Goal: Transaction & Acquisition: Subscribe to service/newsletter

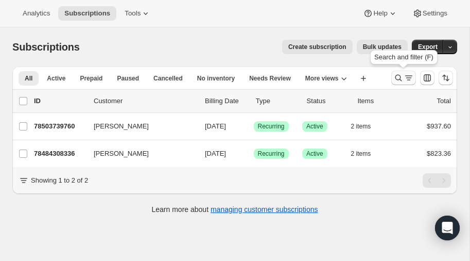
click at [397, 76] on icon "Search and filter results" at bounding box center [399, 78] width 10 height 10
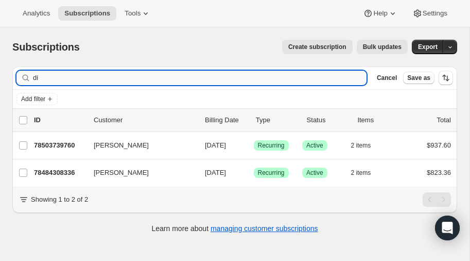
type input "d"
type input "yamanaka"
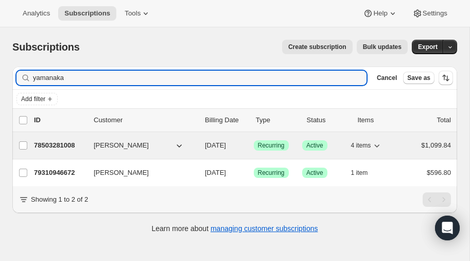
click at [56, 140] on p "78503281008" at bounding box center [60, 145] width 52 height 10
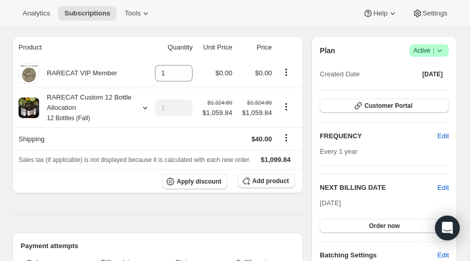
scroll to position [87, 0]
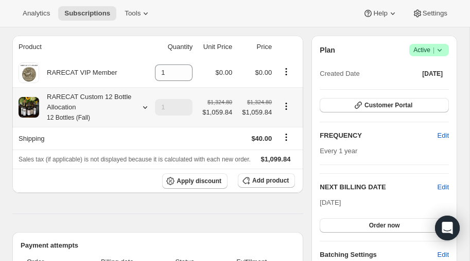
click at [145, 106] on icon at bounding box center [145, 107] width 10 height 10
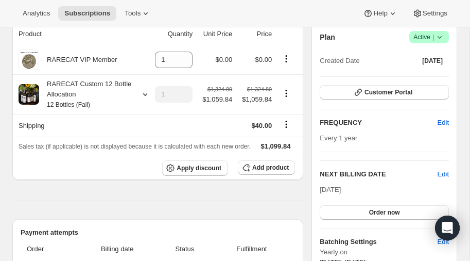
scroll to position [100, 0]
click at [284, 120] on icon "Shipping actions" at bounding box center [286, 123] width 10 height 10
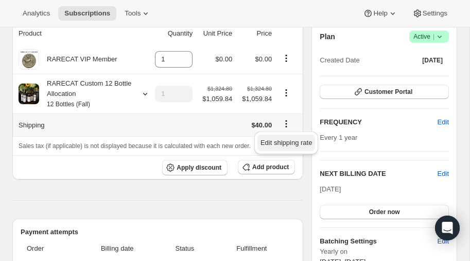
click at [281, 142] on span "Edit shipping rate" at bounding box center [287, 143] width 52 height 8
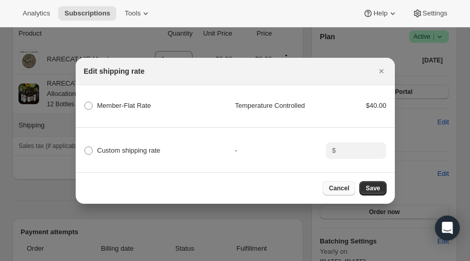
click at [339, 188] on span "Cancel" at bounding box center [339, 188] width 20 height 8
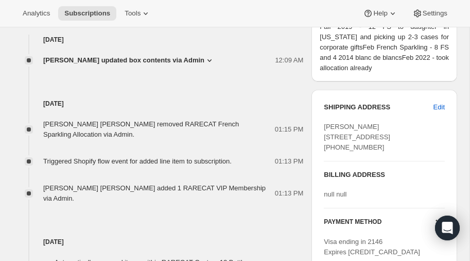
scroll to position [418, 0]
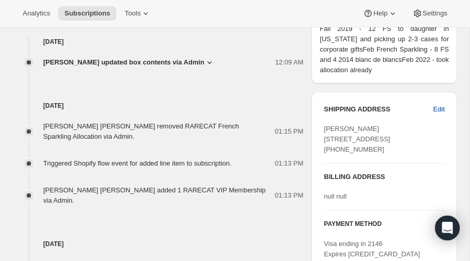
click at [438, 107] on span "Edit" at bounding box center [439, 109] width 11 height 10
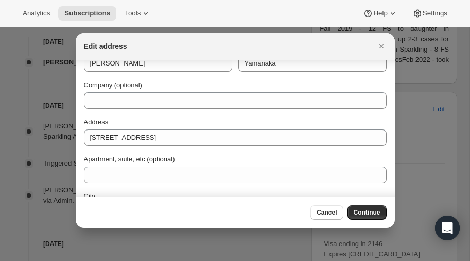
scroll to position [0, 0]
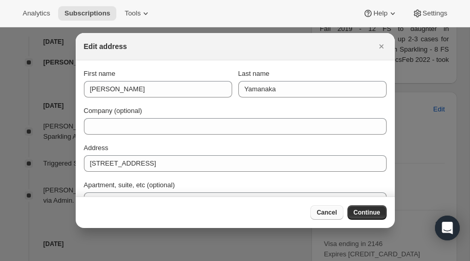
click at [332, 210] on span "Cancel" at bounding box center [327, 212] width 20 height 8
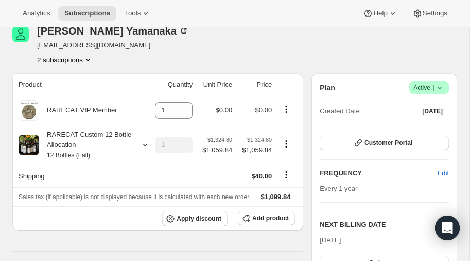
scroll to position [85, 0]
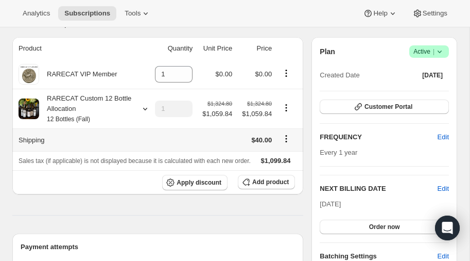
click at [285, 140] on icon "Shipping actions" at bounding box center [286, 138] width 10 height 10
click at [146, 107] on icon at bounding box center [145, 109] width 10 height 10
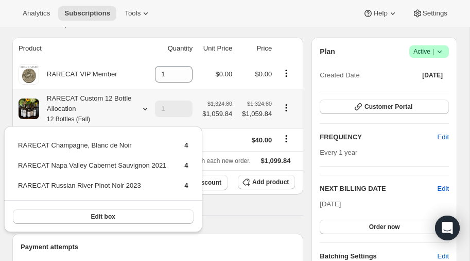
click at [146, 107] on icon at bounding box center [145, 109] width 10 height 10
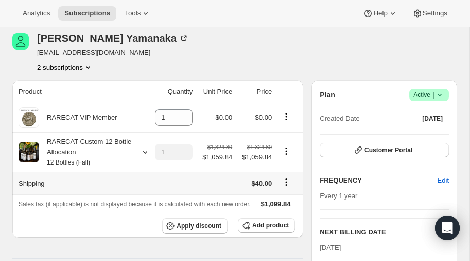
scroll to position [0, 0]
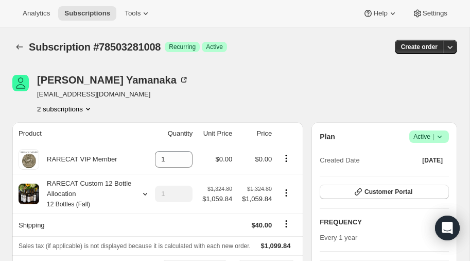
click at [89, 107] on icon "Product actions" at bounding box center [88, 109] width 10 height 10
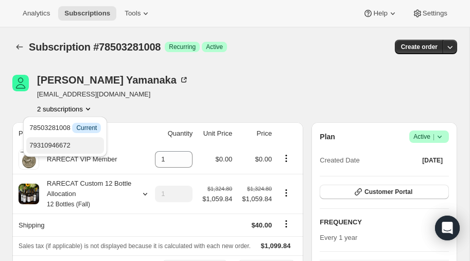
click at [61, 144] on span "79310946672" at bounding box center [49, 145] width 41 height 8
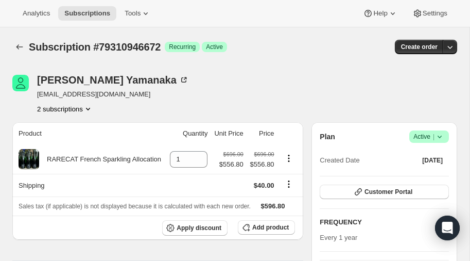
click at [90, 107] on icon "Product actions" at bounding box center [88, 109] width 10 height 10
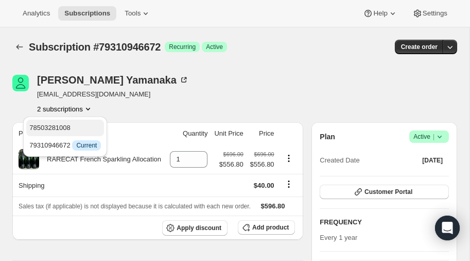
click at [74, 128] on span "78503281008" at bounding box center [65, 128] width 72 height 10
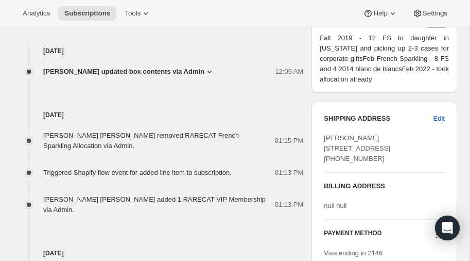
scroll to position [410, 0]
click at [440, 115] on span "Edit" at bounding box center [439, 118] width 11 height 10
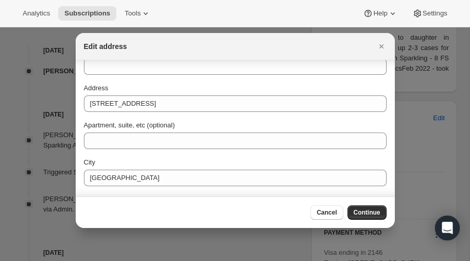
scroll to position [0, 0]
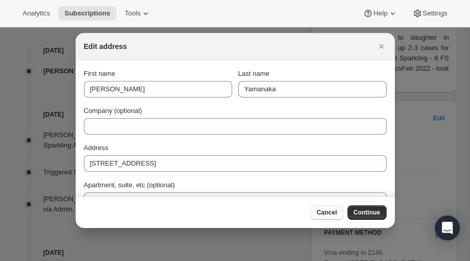
click at [322, 208] on button "Cancel" at bounding box center [327, 212] width 32 height 14
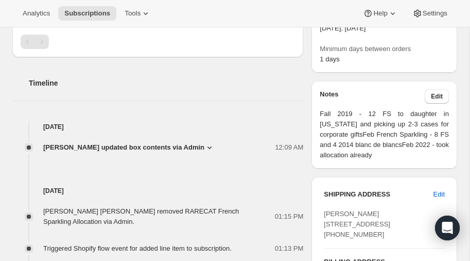
scroll to position [319, 0]
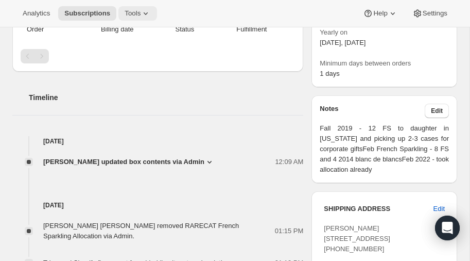
click at [144, 12] on icon at bounding box center [146, 13] width 10 height 10
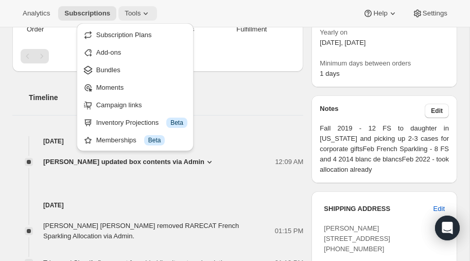
click at [144, 12] on icon at bounding box center [146, 13] width 10 height 10
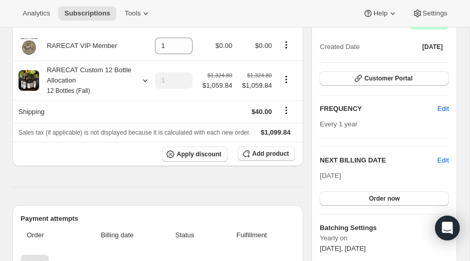
scroll to position [96, 0]
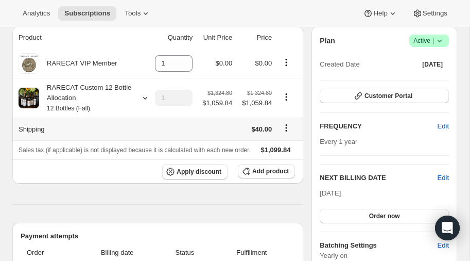
click at [286, 127] on icon "Shipping actions" at bounding box center [287, 128] width 2 height 2
click at [277, 146] on span "Edit shipping rate" at bounding box center [287, 147] width 52 height 8
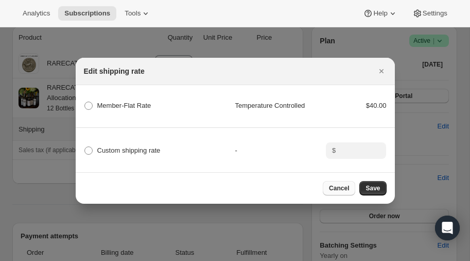
click at [344, 189] on span "Cancel" at bounding box center [339, 188] width 20 height 8
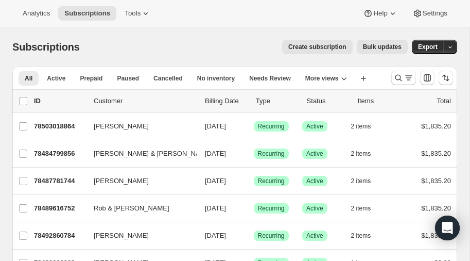
click at [397, 77] on icon "Search and filter results" at bounding box center [399, 78] width 10 height 10
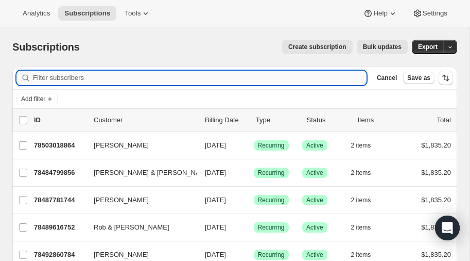
click at [108, 76] on input "Filter subscribers" at bounding box center [200, 78] width 334 height 14
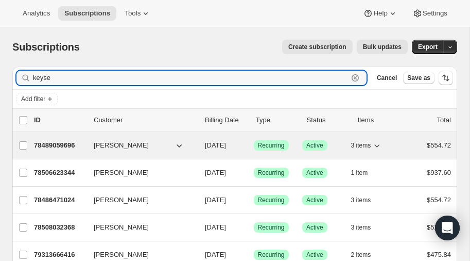
type input "keyse"
click at [59, 143] on p "78489059696" at bounding box center [60, 145] width 52 height 10
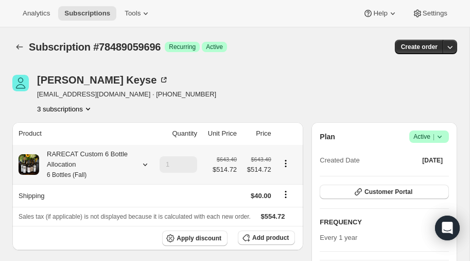
click at [147, 164] on icon at bounding box center [145, 164] width 10 height 10
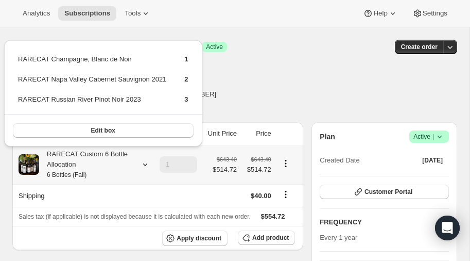
click at [147, 166] on icon at bounding box center [145, 164] width 10 height 10
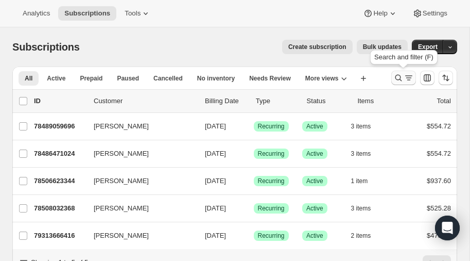
click at [397, 76] on icon "Search and filter results" at bounding box center [399, 78] width 10 height 10
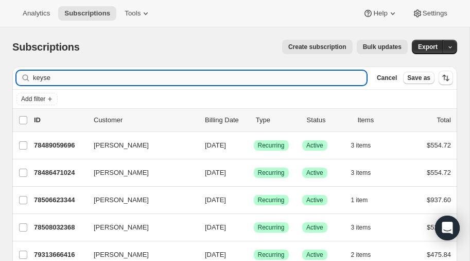
click at [95, 78] on input "keyse" at bounding box center [200, 78] width 334 height 14
type input "k"
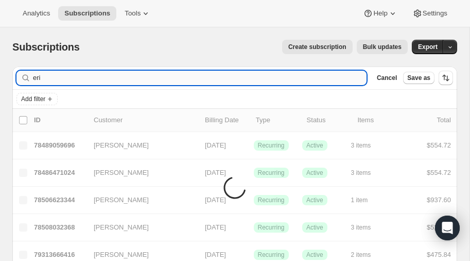
type input "eric"
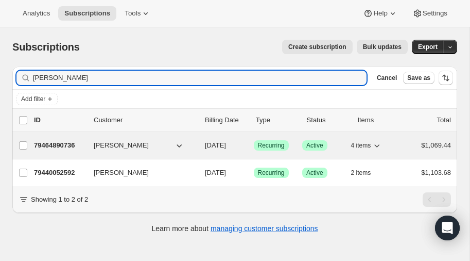
type input "[PERSON_NAME]"
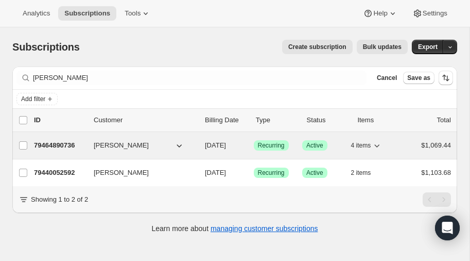
click at [56, 142] on p "79464890736" at bounding box center [60, 145] width 52 height 10
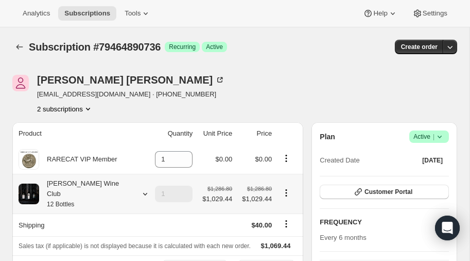
click at [140, 189] on icon at bounding box center [145, 194] width 10 height 10
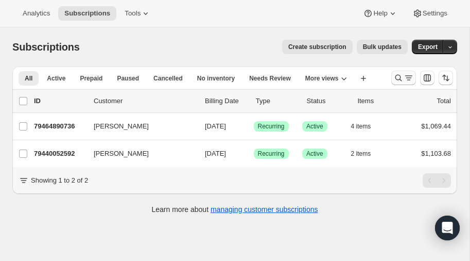
click at [400, 75] on icon "Search and filter results" at bounding box center [399, 78] width 10 height 10
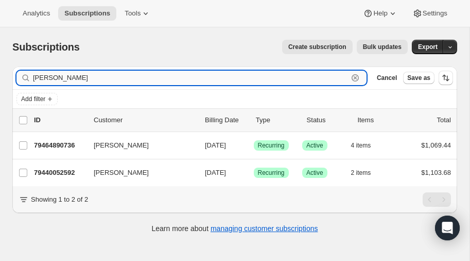
click at [86, 78] on input "[PERSON_NAME]" at bounding box center [190, 78] width 315 height 14
type input "E"
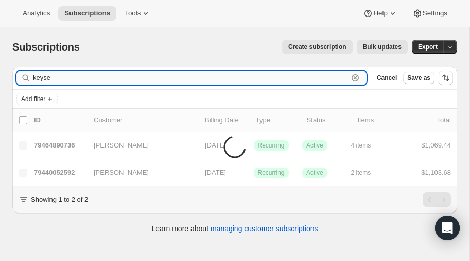
type input "keyse"
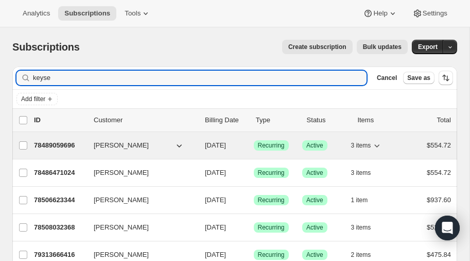
click at [58, 141] on p "78489059696" at bounding box center [60, 145] width 52 height 10
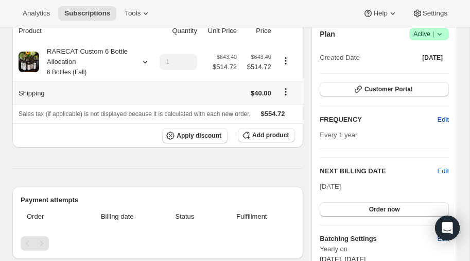
scroll to position [78, 0]
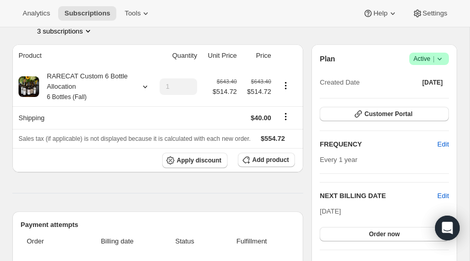
click at [89, 29] on icon "Product actions" at bounding box center [88, 31] width 10 height 10
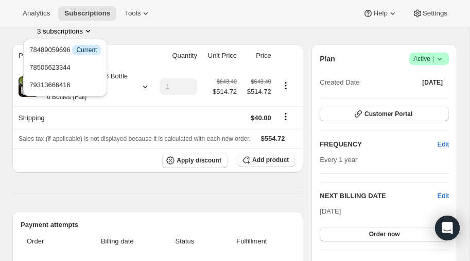
click at [88, 30] on icon "Product actions" at bounding box center [88, 31] width 4 height 3
click at [127, 33] on div "3 subscriptions" at bounding box center [126, 31] width 179 height 10
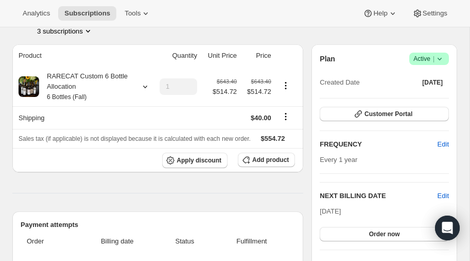
click at [89, 29] on icon "Product actions" at bounding box center [88, 31] width 10 height 10
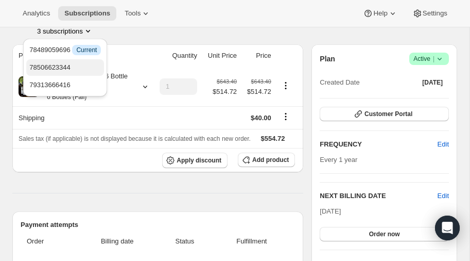
click at [59, 65] on span "78506623344" at bounding box center [49, 67] width 41 height 8
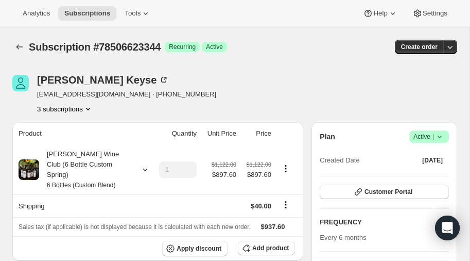
click at [89, 108] on icon "Product actions" at bounding box center [88, 109] width 10 height 10
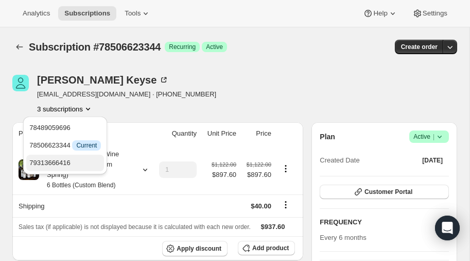
click at [62, 162] on span "79313666416" at bounding box center [49, 163] width 41 height 8
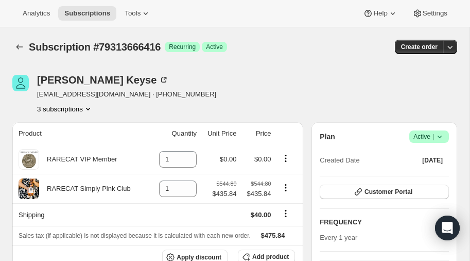
click at [90, 106] on icon "Product actions" at bounding box center [88, 109] width 10 height 10
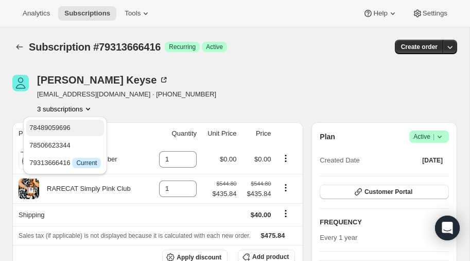
click at [61, 125] on span "78489059696" at bounding box center [49, 128] width 41 height 8
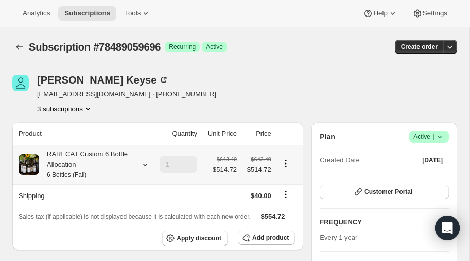
click at [145, 163] on icon at bounding box center [145, 164] width 10 height 10
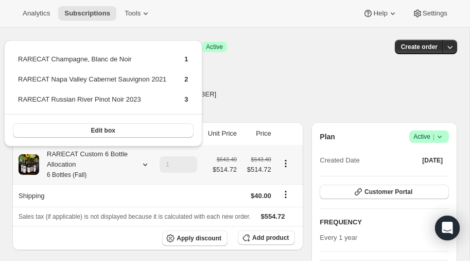
click at [145, 163] on icon at bounding box center [145, 164] width 10 height 10
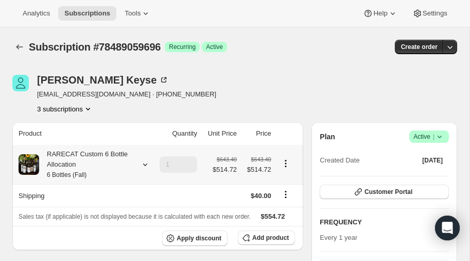
click at [145, 163] on icon at bounding box center [145, 164] width 10 height 10
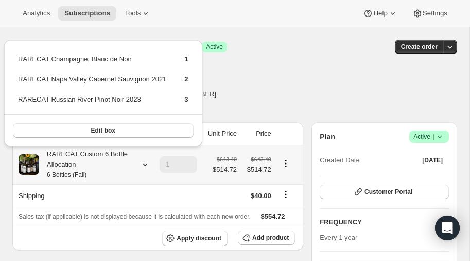
click at [168, 35] on div "RARECAT Champagne, Blanc de Noir 1 RARECAT Napa Valley Cabernet Sauvignon 2021 …" at bounding box center [103, 90] width 207 height 116
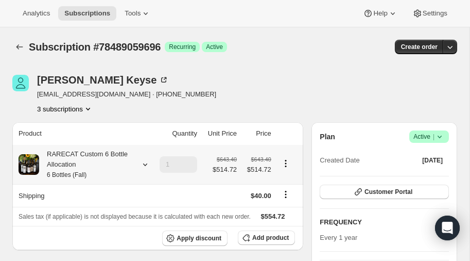
click at [91, 107] on icon "Product actions" at bounding box center [88, 109] width 10 height 10
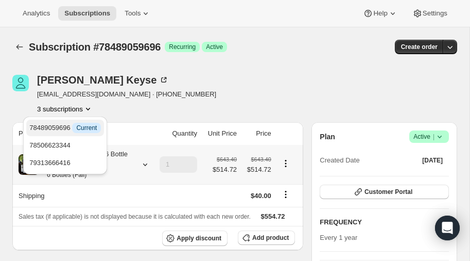
click at [58, 126] on span "78489059696 Info Current" at bounding box center [65, 128] width 72 height 8
click at [59, 141] on span "78506623344" at bounding box center [49, 145] width 41 height 8
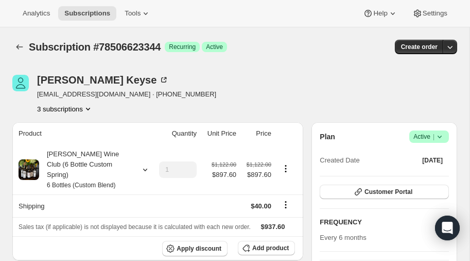
click at [90, 107] on icon "Product actions" at bounding box center [88, 109] width 10 height 10
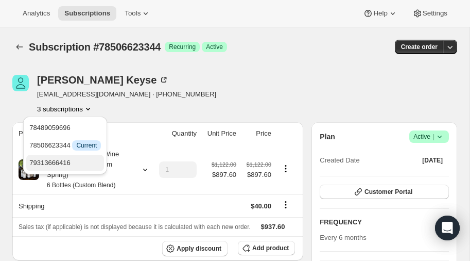
click at [58, 161] on span "79313666416" at bounding box center [49, 163] width 41 height 8
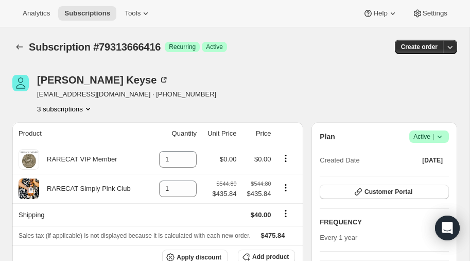
click at [87, 108] on icon "Product actions" at bounding box center [88, 109] width 10 height 10
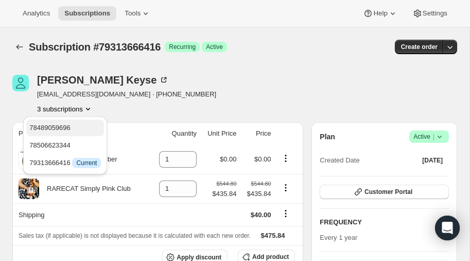
click at [61, 127] on span "78489059696" at bounding box center [49, 128] width 41 height 8
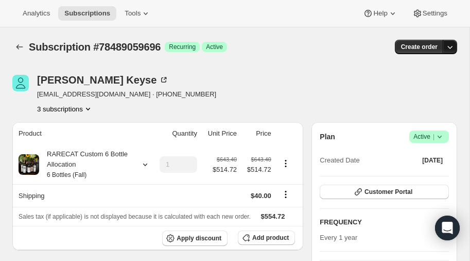
click at [449, 48] on icon "button" at bounding box center [450, 47] width 10 height 10
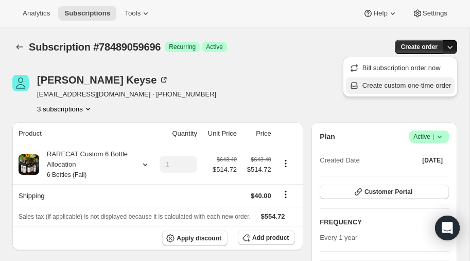
click at [394, 84] on span "Create custom one-time order" at bounding box center [407, 85] width 89 height 8
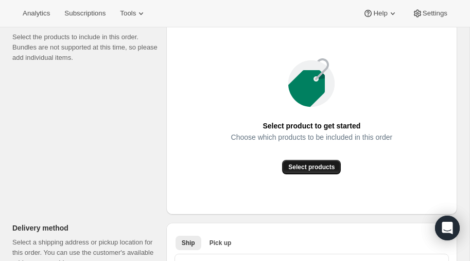
scroll to position [144, 0]
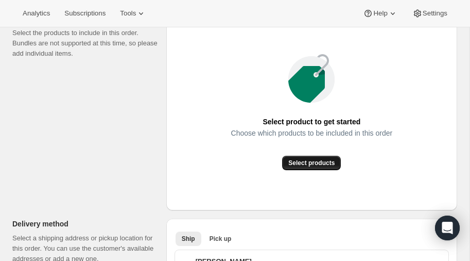
click at [319, 161] on span "Select products" at bounding box center [311, 163] width 46 height 8
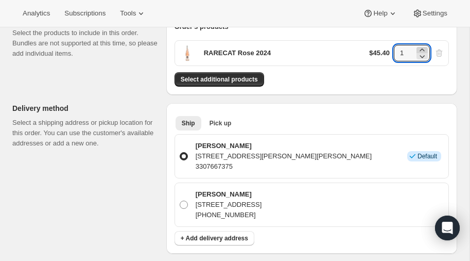
click at [423, 47] on icon at bounding box center [422, 50] width 10 height 10
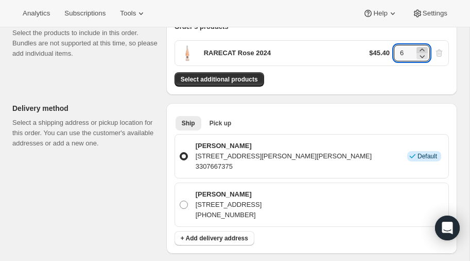
click at [423, 47] on icon at bounding box center [422, 50] width 10 height 10
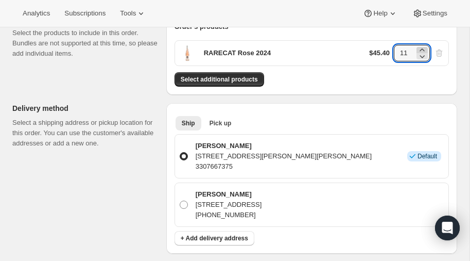
click at [423, 47] on icon at bounding box center [422, 50] width 10 height 10
type input "12"
click at [218, 78] on span "Select additional products" at bounding box center [219, 79] width 77 height 8
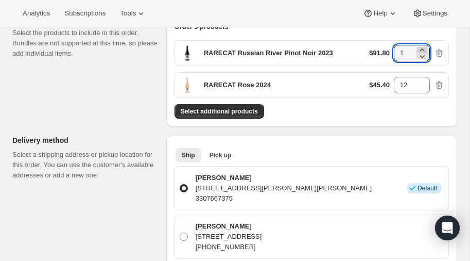
click at [424, 48] on icon at bounding box center [422, 50] width 10 height 10
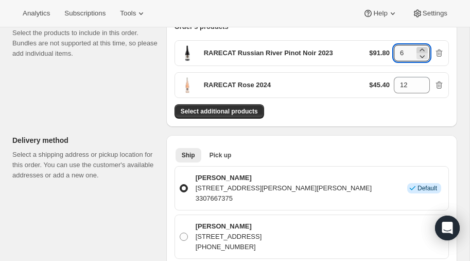
click at [424, 48] on icon at bounding box center [422, 50] width 10 height 10
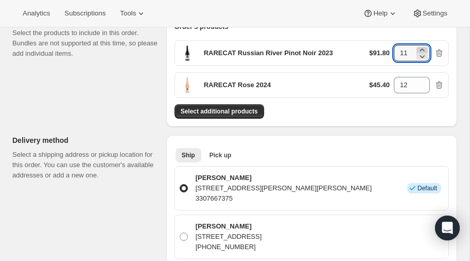
click at [424, 48] on icon at bounding box center [422, 50] width 10 height 10
type input "12"
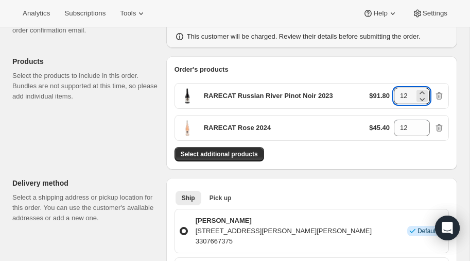
scroll to position [98, 0]
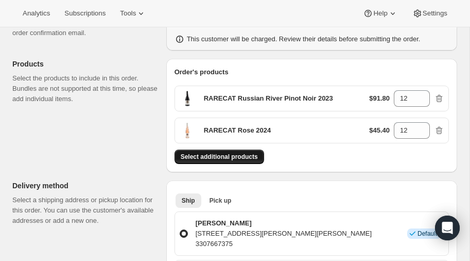
click at [222, 154] on span "Select additional products" at bounding box center [219, 156] width 77 height 8
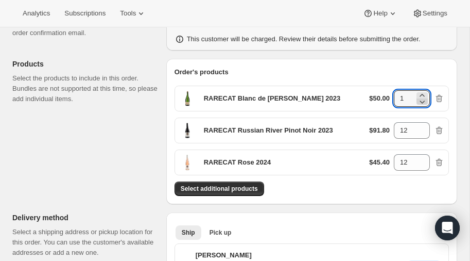
click at [425, 96] on icon at bounding box center [422, 101] width 10 height 10
click at [423, 93] on icon at bounding box center [422, 95] width 10 height 10
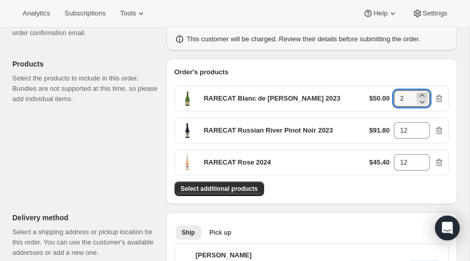
click at [423, 93] on icon at bounding box center [422, 95] width 10 height 10
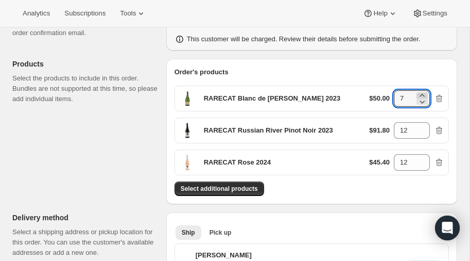
click at [423, 93] on icon at bounding box center [422, 95] width 10 height 10
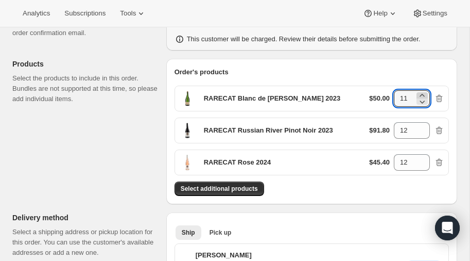
type input "12"
click at [218, 185] on span "Select additional products" at bounding box center [219, 188] width 77 height 8
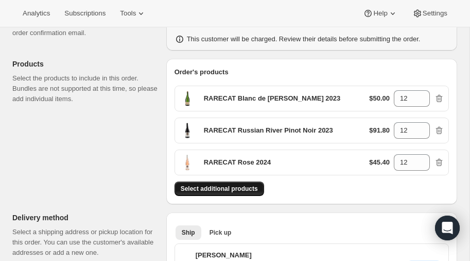
click at [236, 186] on span "Select additional products" at bounding box center [219, 188] width 77 height 8
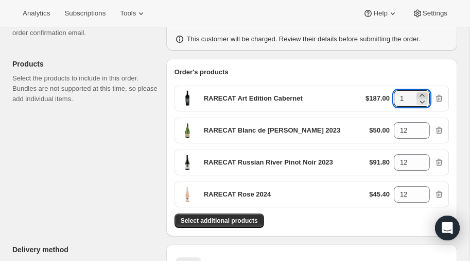
click at [422, 94] on icon at bounding box center [422, 95] width 5 height 3
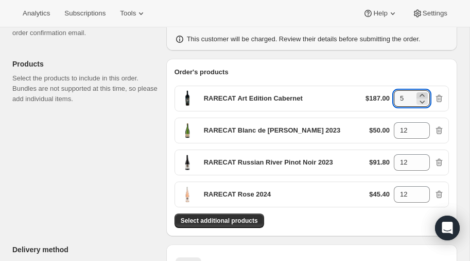
type input "6"
click at [211, 216] on span "Select additional products" at bounding box center [219, 220] width 77 height 8
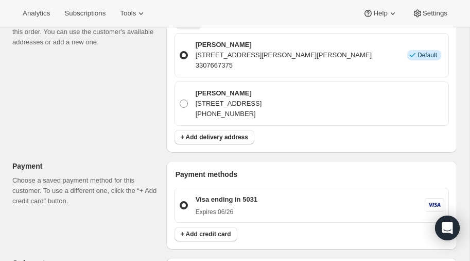
scroll to position [342, 0]
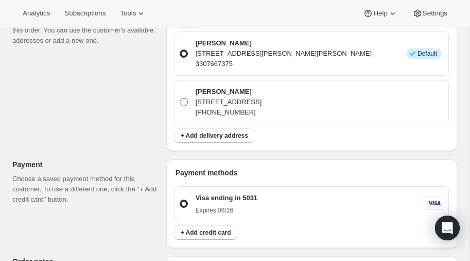
click at [183, 99] on span at bounding box center [184, 102] width 8 height 8
click at [180, 98] on input "Rick Keyse 2288 Heritage Trail , Poland, OH, 44514, United States 330-766-7375" at bounding box center [180, 98] width 1 height 1
radio input "true"
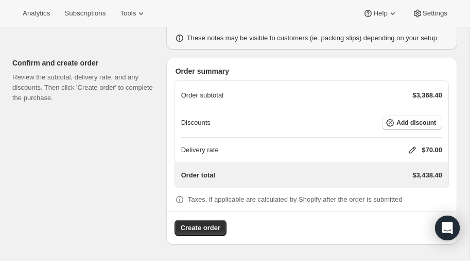
scroll to position [621, 0]
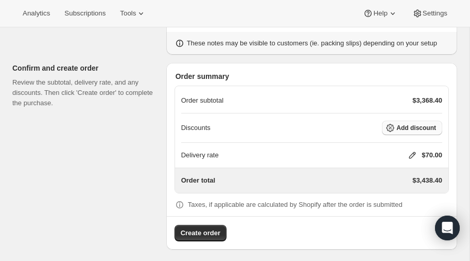
click at [424, 124] on span "Add discount" at bounding box center [417, 128] width 40 height 8
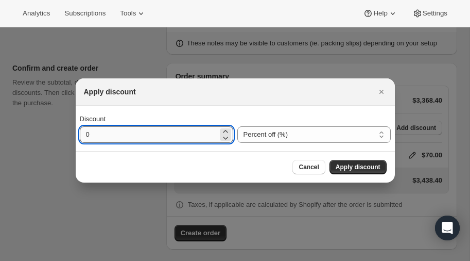
click at [175, 138] on input "0" at bounding box center [149, 134] width 138 height 16
type input "20"
click at [363, 166] on span "Apply discount" at bounding box center [358, 167] width 45 height 8
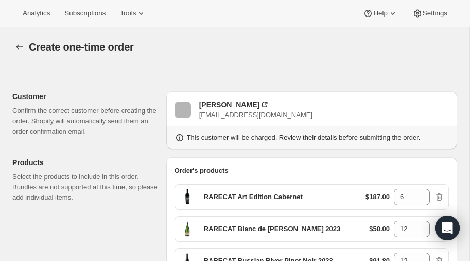
scroll to position [617, 0]
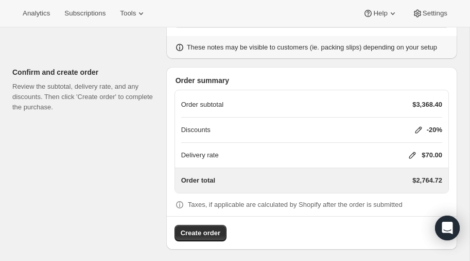
click at [409, 150] on icon at bounding box center [413, 155] width 10 height 10
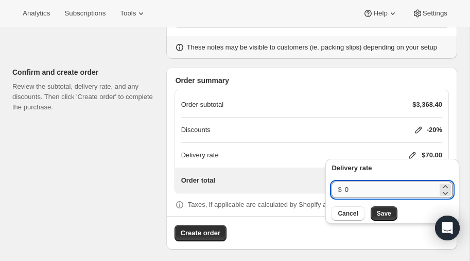
click at [355, 189] on input "0" at bounding box center [391, 189] width 93 height 16
type input "40"
click at [383, 210] on span "Save" at bounding box center [384, 213] width 14 height 8
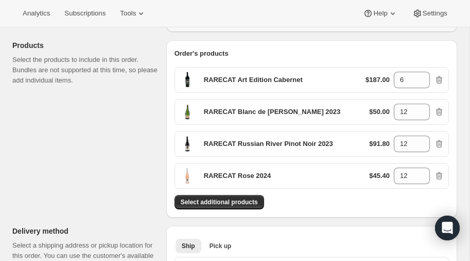
scroll to position [119, 0]
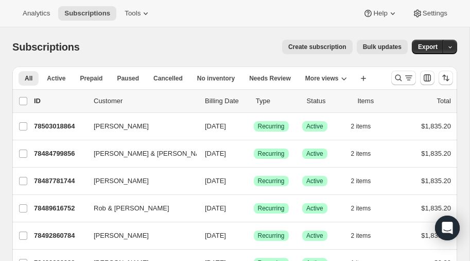
click at [398, 76] on icon "Search and filter results" at bounding box center [399, 78] width 10 height 10
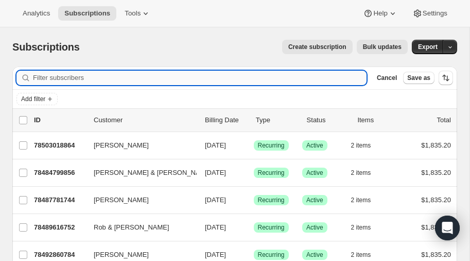
click at [102, 77] on input "Filter subscribers" at bounding box center [200, 78] width 334 height 14
type input "keyse"
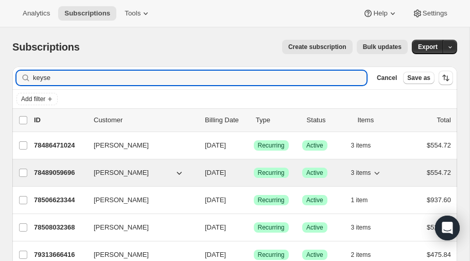
click at [58, 168] on p "78489059696" at bounding box center [60, 172] width 52 height 10
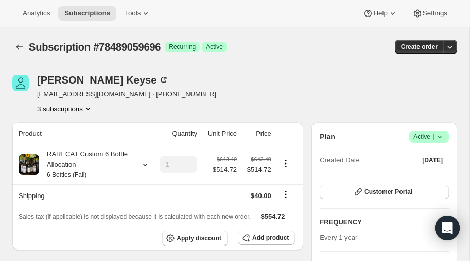
click at [89, 108] on icon "Product actions" at bounding box center [88, 109] width 10 height 10
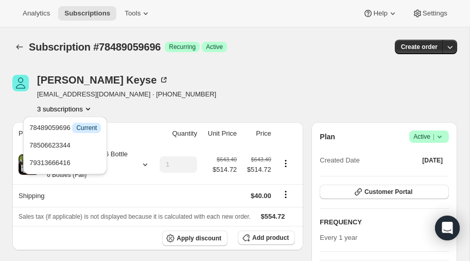
click at [176, 83] on div "Rick Keyse rickkeyse@gmail.com · +13307667375 3 subscriptions" at bounding box center [168, 94] width 312 height 39
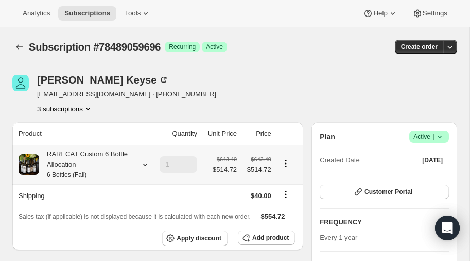
click at [143, 164] on icon at bounding box center [145, 164] width 10 height 10
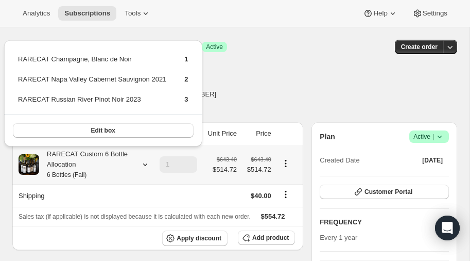
click at [143, 164] on icon at bounding box center [145, 164] width 10 height 10
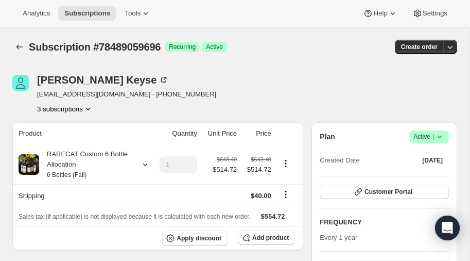
click at [89, 108] on icon "Product actions" at bounding box center [88, 109] width 10 height 10
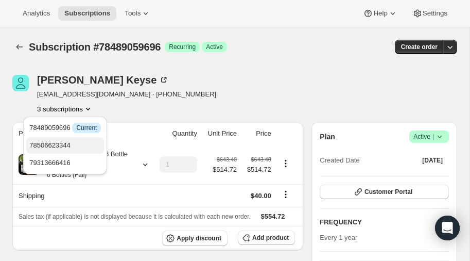
click at [69, 146] on span "78506623344" at bounding box center [49, 145] width 41 height 8
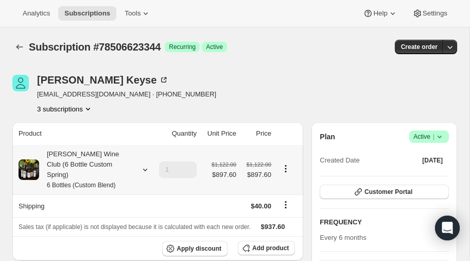
click at [146, 168] on icon at bounding box center [145, 169] width 4 height 3
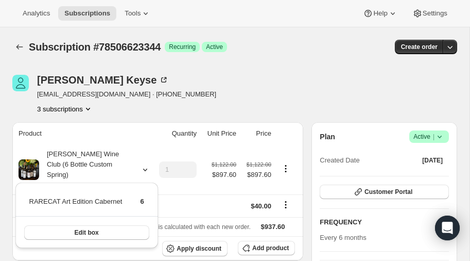
click at [191, 100] on div "Rick Keyse rickkeyse@gmail.com · +13307667375 3 subscriptions" at bounding box center [168, 94] width 312 height 39
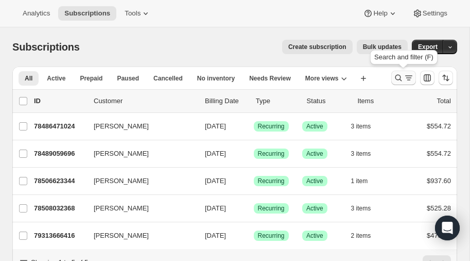
click at [399, 75] on icon "Search and filter results" at bounding box center [399, 78] width 10 height 10
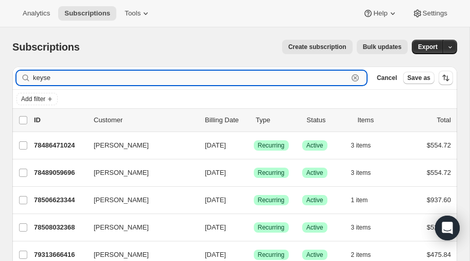
click at [78, 80] on input "keyse" at bounding box center [190, 78] width 315 height 14
type input "k"
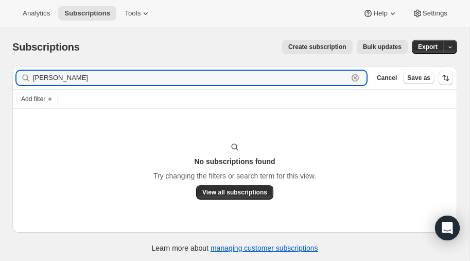
type input "[PERSON_NAME]"
click at [314, 47] on span "Create subscription" at bounding box center [317, 47] width 58 height 8
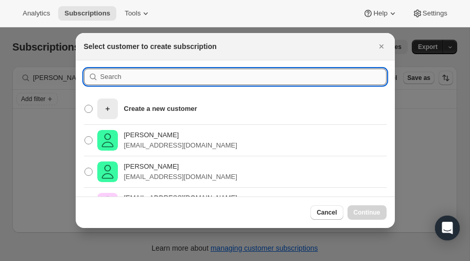
click at [127, 78] on input ":rc:" at bounding box center [243, 77] width 286 height 16
type input "[PERSON_NAME]"
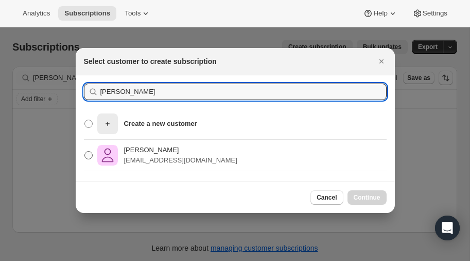
click at [87, 155] on span ":rc:" at bounding box center [88, 155] width 8 height 8
click at [85, 151] on input "[PERSON_NAME] [EMAIL_ADDRESS][DOMAIN_NAME]" at bounding box center [84, 151] width 1 height 1
radio input "true"
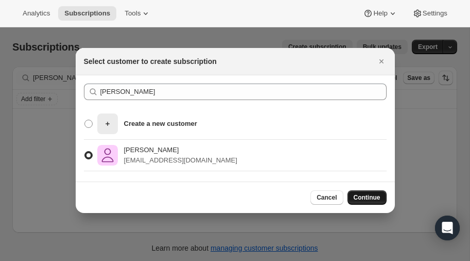
click at [360, 198] on span "Continue" at bounding box center [367, 197] width 27 height 8
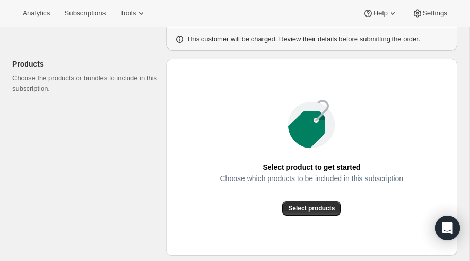
scroll to position [101, 0]
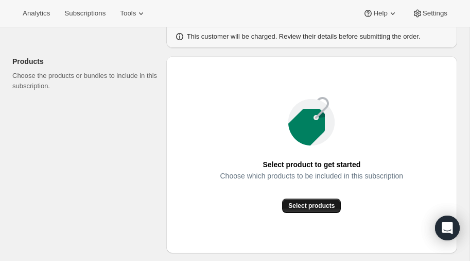
click at [311, 205] on span "Select products" at bounding box center [311, 205] width 46 height 8
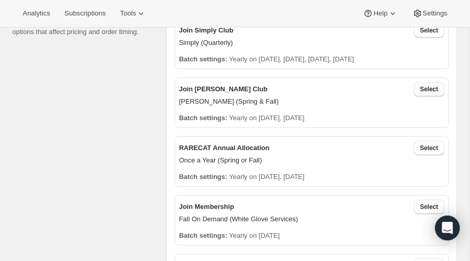
scroll to position [255, 0]
click at [428, 88] on span "Select" at bounding box center [429, 89] width 18 height 8
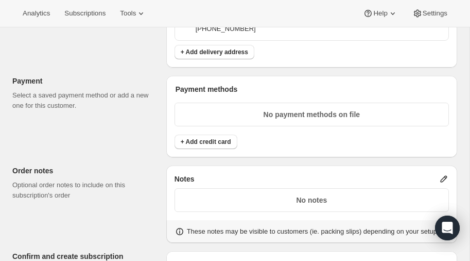
scroll to position [667, 0]
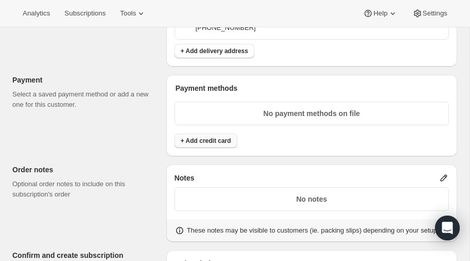
click at [196, 137] on span "+ Add credit card" at bounding box center [206, 141] width 50 height 8
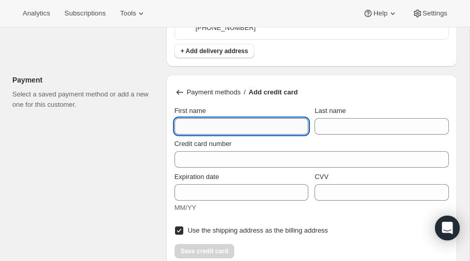
click at [201, 120] on input "First name" at bounding box center [242, 126] width 134 height 16
type input "[PERSON_NAME]"
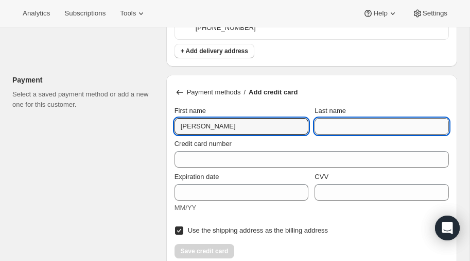
click at [358, 120] on input "Last name" at bounding box center [382, 126] width 134 height 16
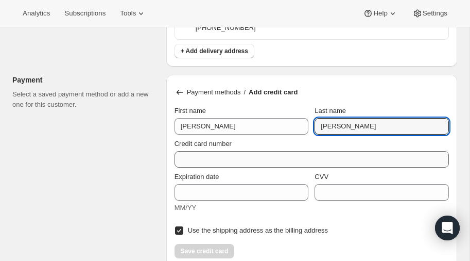
type input "[PERSON_NAME]"
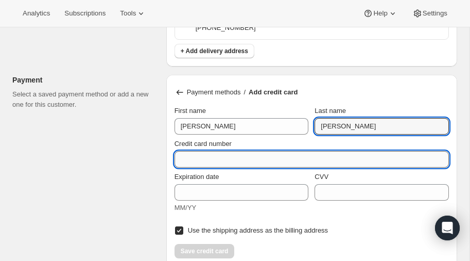
click at [268, 153] on input "Credit card number" at bounding box center [308, 159] width 266 height 16
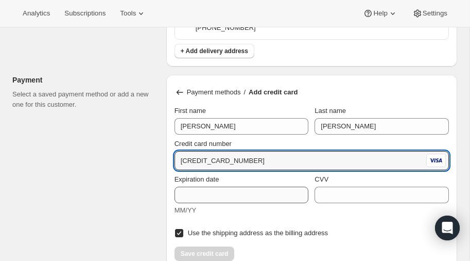
type input "[CREDIT_CARD_NUMBER]"
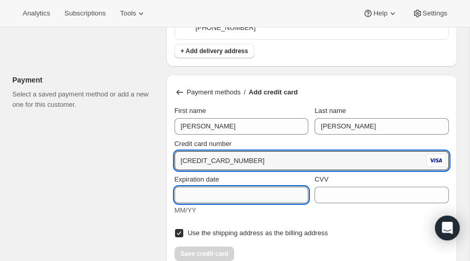
click at [241, 191] on input "Expiration date" at bounding box center [242, 194] width 134 height 16
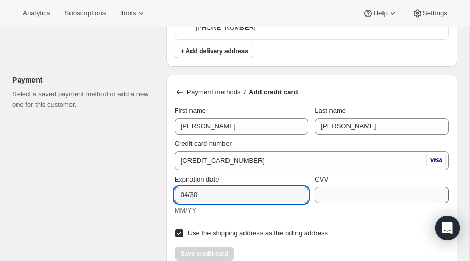
type input "04/30"
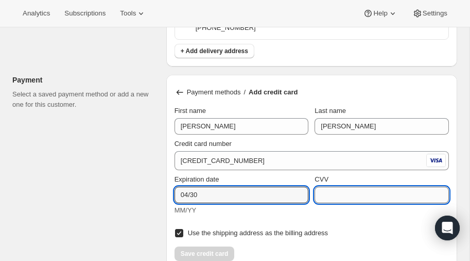
click at [347, 192] on input "CVV" at bounding box center [382, 194] width 134 height 16
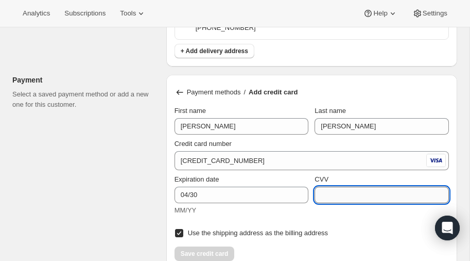
click at [347, 192] on input "CVV" at bounding box center [382, 194] width 134 height 16
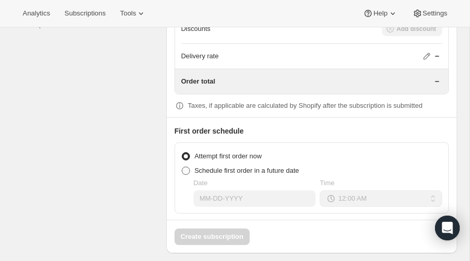
scroll to position [1067, 0]
type input "653"
click at [186, 165] on span at bounding box center [186, 169] width 8 height 8
click at [182, 165] on input "Schedule first order in a future date" at bounding box center [182, 165] width 1 height 1
radio input "true"
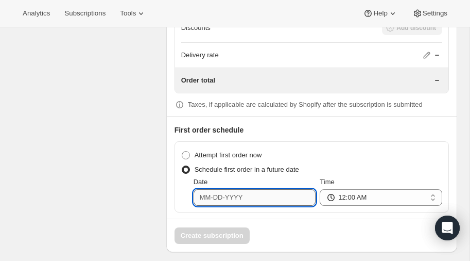
click at [257, 194] on input "Date" at bounding box center [255, 197] width 123 height 16
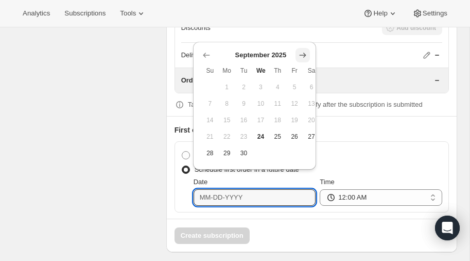
click at [300, 54] on icon "Show next month, October 2025" at bounding box center [303, 55] width 10 height 10
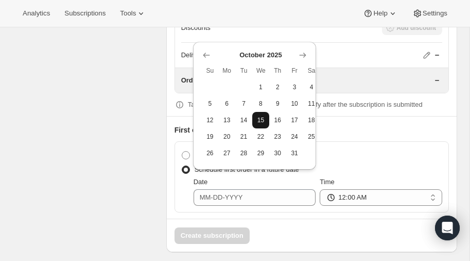
click at [263, 118] on span "15" at bounding box center [261, 120] width 9 height 8
type input "10-15-2025"
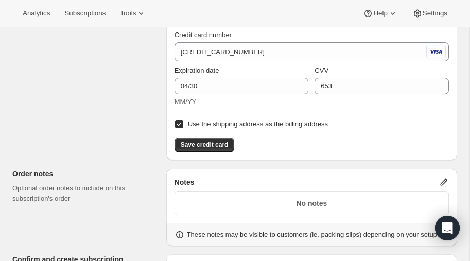
scroll to position [777, 0]
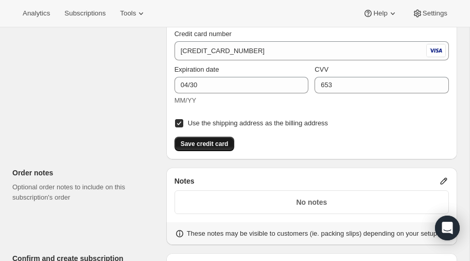
click at [215, 140] on span "Save credit card" at bounding box center [205, 144] width 48 height 8
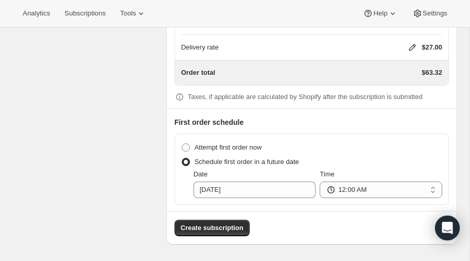
scroll to position [963, 0]
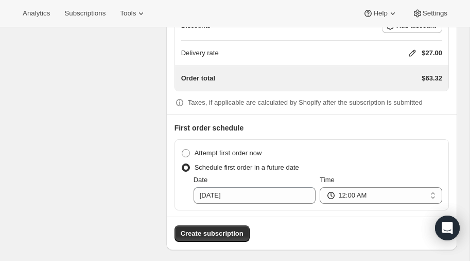
click at [411, 48] on icon at bounding box center [413, 53] width 10 height 10
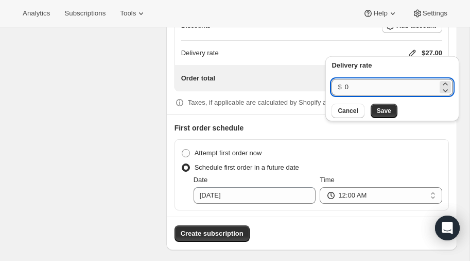
click at [368, 87] on input "0" at bounding box center [391, 87] width 93 height 16
type input "40"
click at [380, 112] on span "Save" at bounding box center [384, 111] width 14 height 8
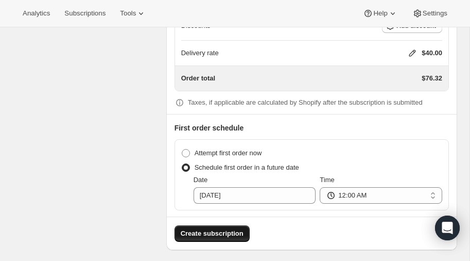
click at [205, 228] on span "Create subscription" at bounding box center [212, 233] width 63 height 10
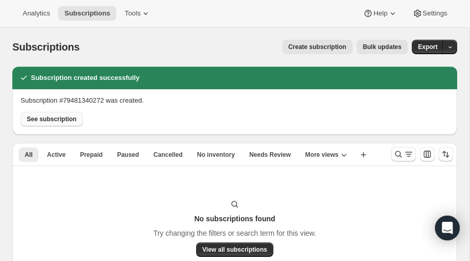
click at [47, 119] on span "See subscription" at bounding box center [52, 119] width 50 height 8
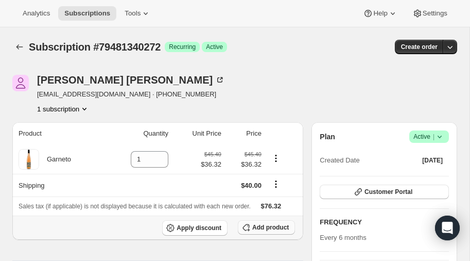
click at [254, 225] on button "Add product" at bounding box center [266, 227] width 57 height 14
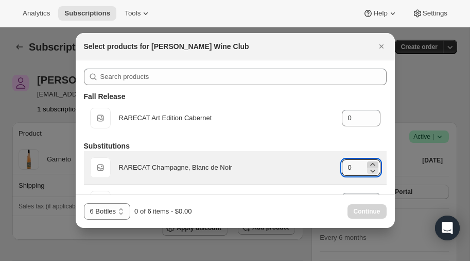
click at [372, 163] on icon ":r7e:" at bounding box center [372, 164] width 5 height 3
type input "3"
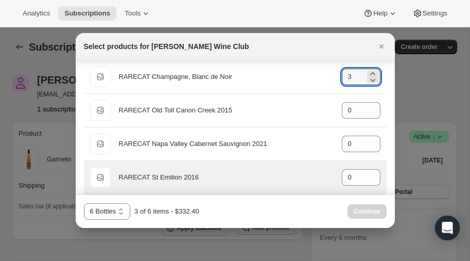
scroll to position [93, 0]
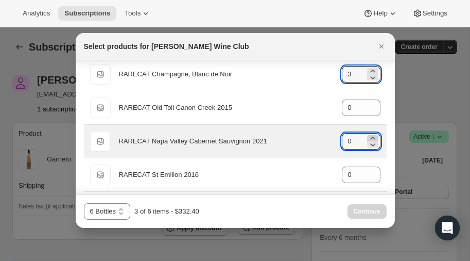
click at [375, 136] on icon ":r7e:" at bounding box center [373, 138] width 10 height 10
type input "3"
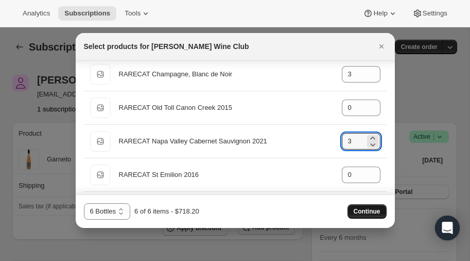
click at [367, 210] on span "Continue" at bounding box center [367, 211] width 27 height 8
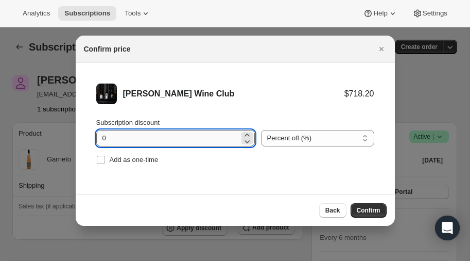
click at [154, 139] on input "0" at bounding box center [167, 138] width 143 height 16
type input "20"
click at [363, 208] on span "Confirm" at bounding box center [369, 210] width 24 height 8
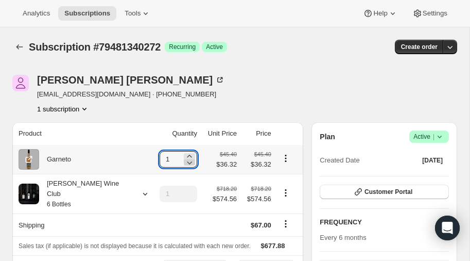
click at [187, 162] on icon at bounding box center [189, 162] width 5 height 3
type input "0"
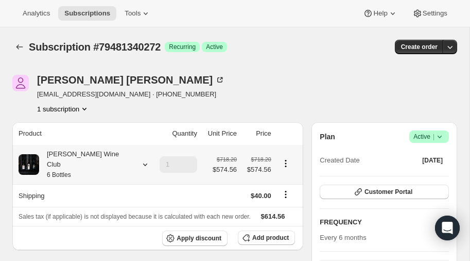
click at [140, 159] on icon at bounding box center [145, 164] width 10 height 10
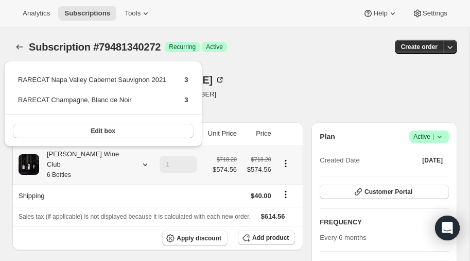
click at [140, 159] on icon at bounding box center [145, 164] width 10 height 10
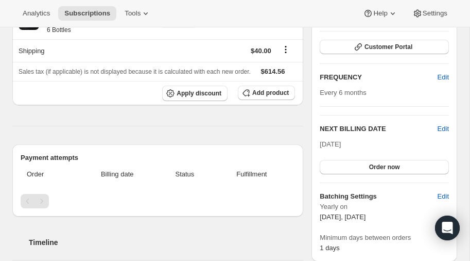
scroll to position [149, 0]
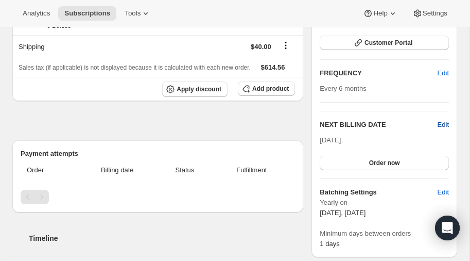
click at [442, 124] on span "Edit" at bounding box center [443, 125] width 11 height 10
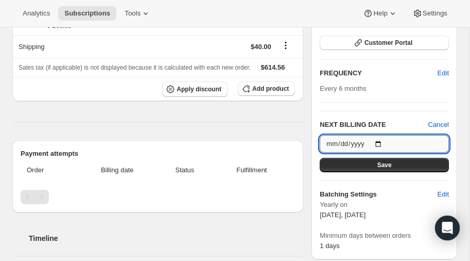
click at [380, 142] on input "2026-03-20" at bounding box center [384, 144] width 129 height 18
type input "2025-10-15"
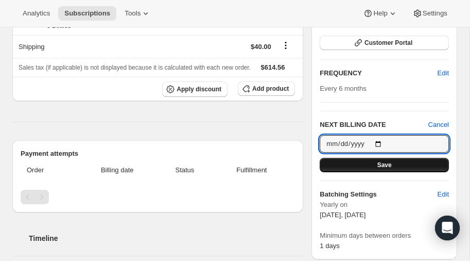
click at [382, 163] on span "Save" at bounding box center [385, 165] width 14 height 8
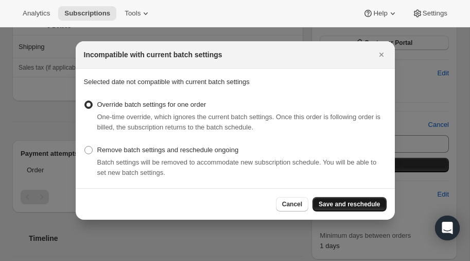
click at [339, 202] on span "Save and reschedule" at bounding box center [349, 204] width 61 height 8
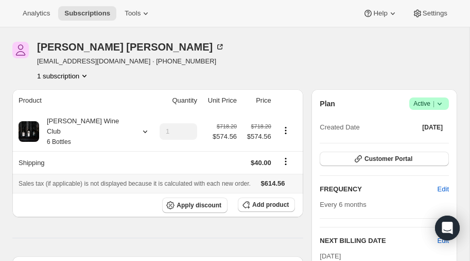
scroll to position [74, 0]
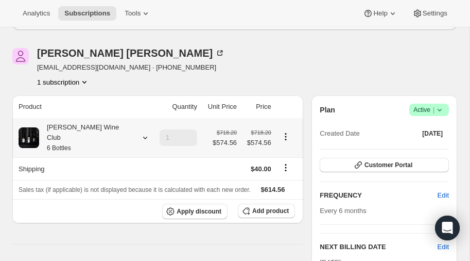
click at [140, 132] on icon at bounding box center [145, 137] width 10 height 10
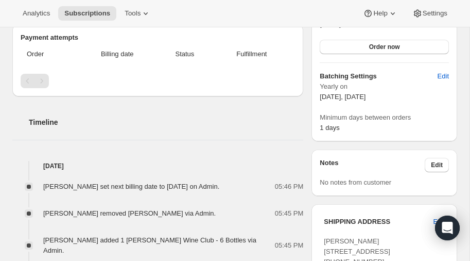
scroll to position [315, 0]
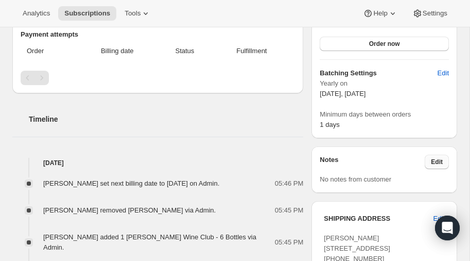
click at [436, 160] on span "Edit" at bounding box center [437, 162] width 12 height 8
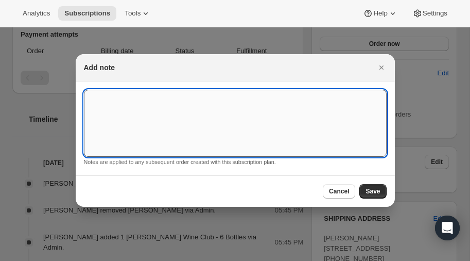
click at [208, 105] on textarea ":rk0:" at bounding box center [235, 123] width 303 height 67
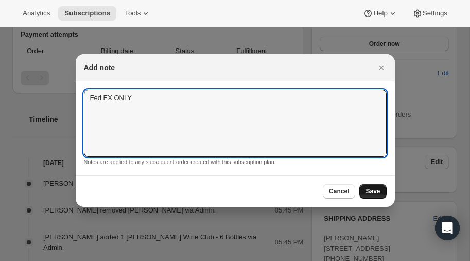
type textarea "Fed EX ONLY"
click at [373, 193] on span "Save" at bounding box center [373, 191] width 14 height 8
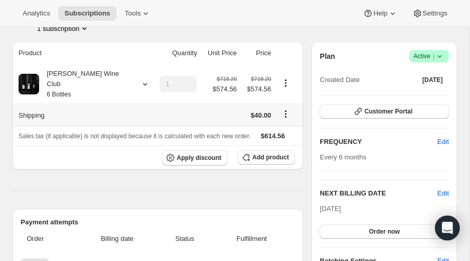
scroll to position [175, 0]
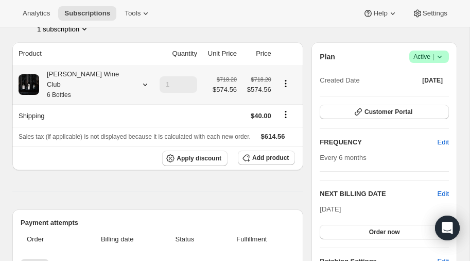
click at [140, 79] on icon at bounding box center [145, 84] width 10 height 10
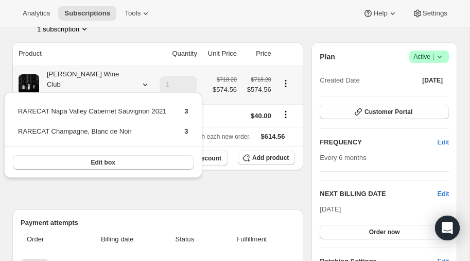
click at [140, 79] on icon at bounding box center [145, 84] width 10 height 10
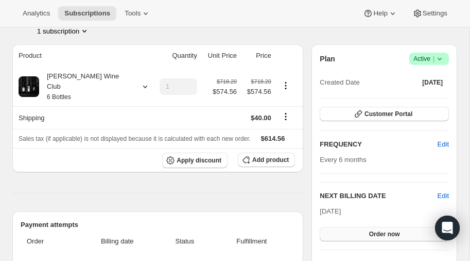
scroll to position [174, 0]
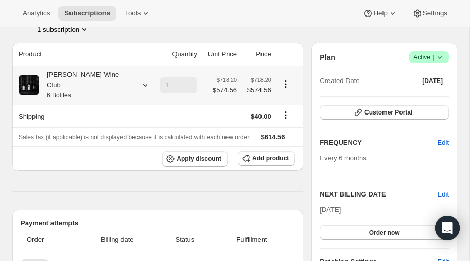
click at [140, 80] on icon at bounding box center [145, 85] width 10 height 10
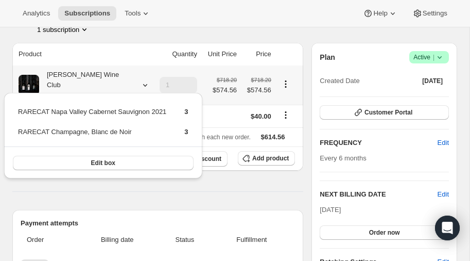
click at [140, 80] on icon at bounding box center [145, 85] width 10 height 10
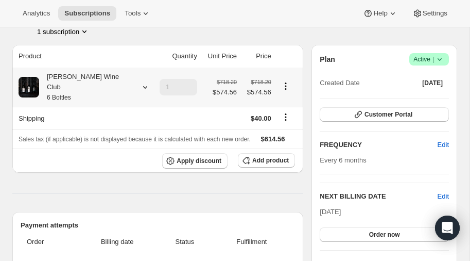
scroll to position [172, 0]
click at [143, 87] on icon at bounding box center [145, 88] width 4 height 3
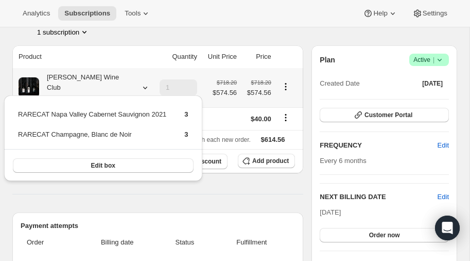
click at [143, 87] on icon at bounding box center [145, 88] width 4 height 3
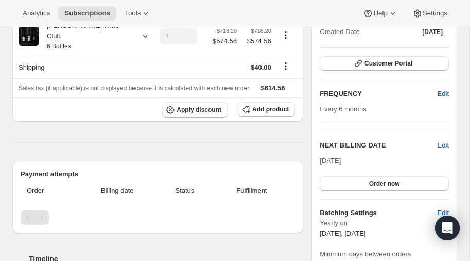
scroll to position [227, 0]
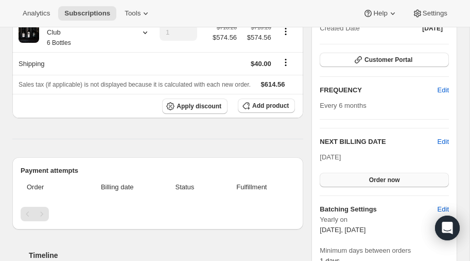
click at [384, 178] on span "Order now" at bounding box center [384, 180] width 31 height 8
click at [368, 178] on span "Click to confirm" at bounding box center [384, 180] width 47 height 8
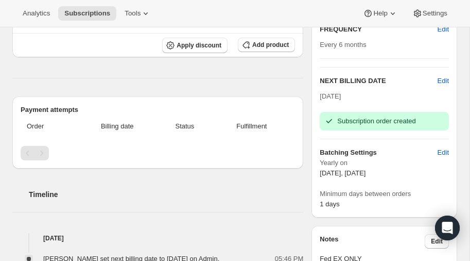
scroll to position [294, 0]
